Goal: Task Accomplishment & Management: Manage account settings

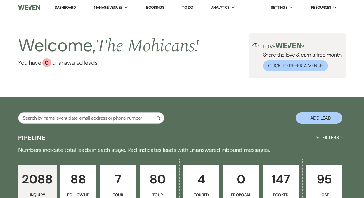
click at [65, 8] on link "Dashboard" at bounding box center [65, 8] width 21 height 6
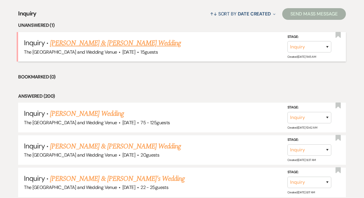
click at [103, 43] on link "[PERSON_NAME] & [PERSON_NAME] Wedding" at bounding box center [115, 43] width 131 height 11
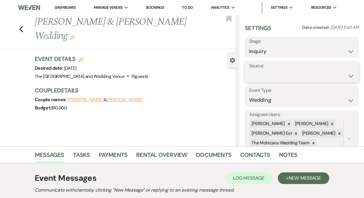
click at [286, 76] on select "Weven Venue Website Instagram Facebook Pinterest Google The Knot Wedding Wire H…" at bounding box center [301, 75] width 105 height 11
select select "5"
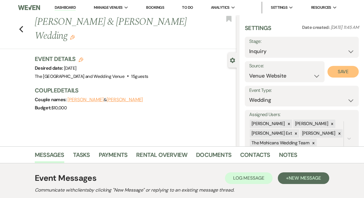
click at [339, 74] on button "Save" at bounding box center [342, 72] width 31 height 12
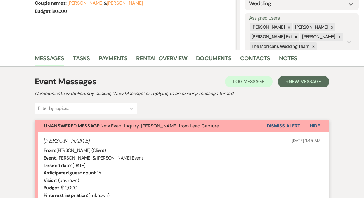
scroll to position [112, 0]
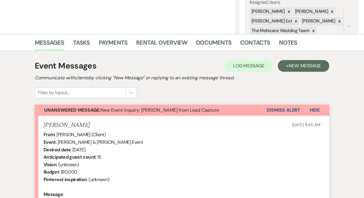
click at [278, 109] on button "Dismiss Alert" at bounding box center [283, 110] width 34 height 11
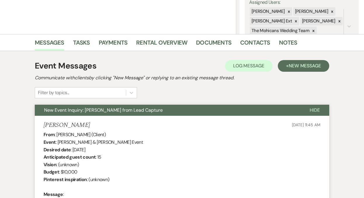
scroll to position [0, 0]
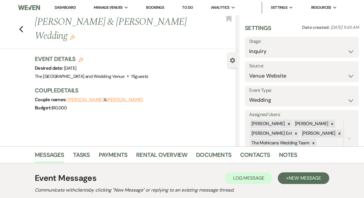
click at [67, 9] on link "Dashboard" at bounding box center [65, 8] width 21 height 6
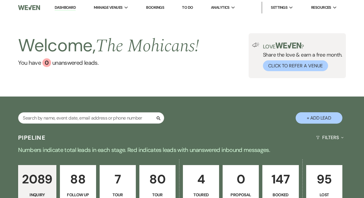
click at [67, 7] on link "Dashboard" at bounding box center [65, 8] width 21 height 6
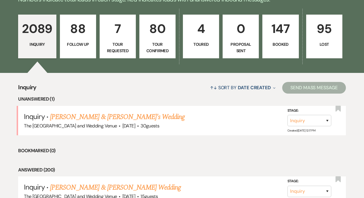
scroll to position [178, 0]
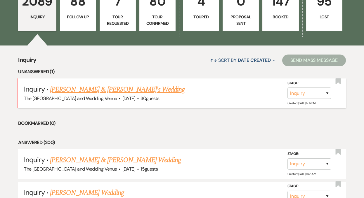
click at [76, 90] on link "[PERSON_NAME] & [PERSON_NAME]'s Wedding" at bounding box center [117, 89] width 135 height 11
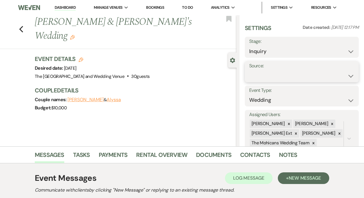
click at [265, 78] on select "Weven Venue Website Instagram Facebook Pinterest Google The Knot Wedding Wire H…" at bounding box center [301, 75] width 105 height 11
select select "5"
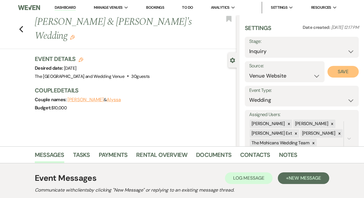
click at [336, 73] on button "Save" at bounding box center [342, 72] width 31 height 12
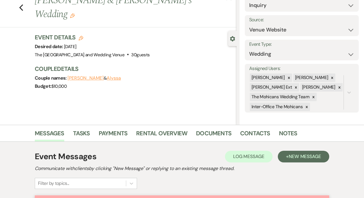
scroll to position [76, 0]
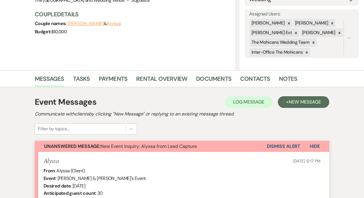
click at [277, 146] on button "Dismiss Alert" at bounding box center [283, 146] width 34 height 11
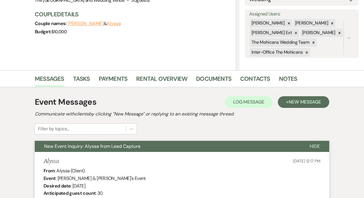
scroll to position [0, 0]
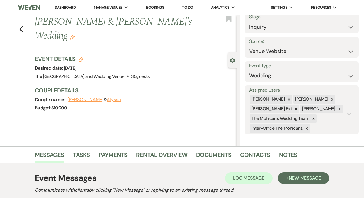
click at [60, 7] on link "Dashboard" at bounding box center [65, 8] width 21 height 6
